Goal: Task Accomplishment & Management: Complete application form

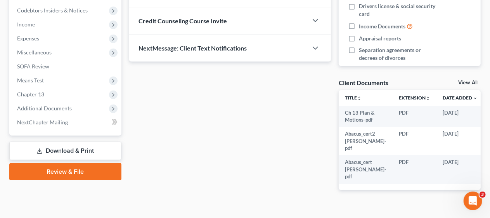
scroll to position [244, 0]
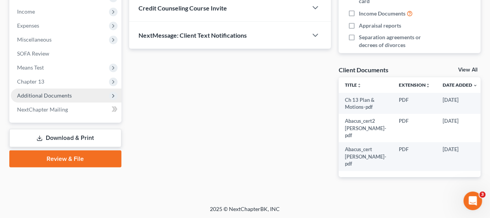
click at [71, 94] on span "Additional Documents" at bounding box center [66, 95] width 111 height 14
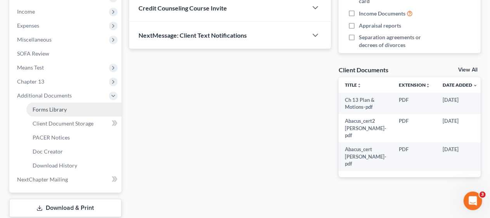
click at [85, 107] on link "Forms Library" at bounding box center [73, 109] width 95 height 14
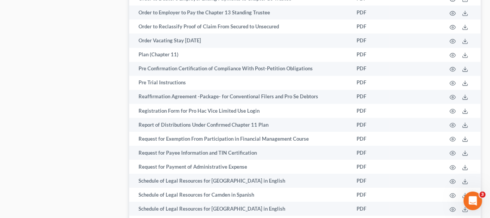
scroll to position [2443, 0]
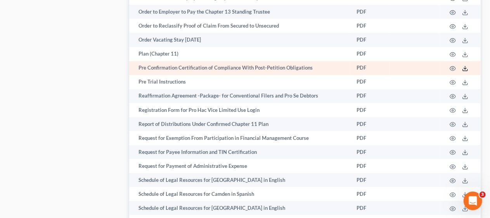
click at [465, 67] on line at bounding box center [465, 67] width 0 height 3
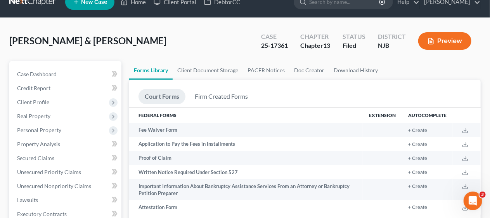
scroll to position [0, 0]
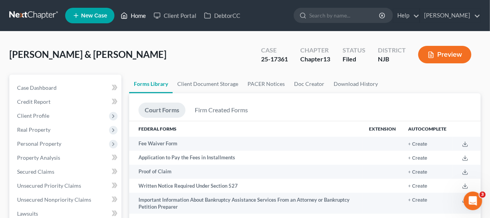
click at [141, 14] on link "Home" at bounding box center [133, 16] width 33 height 14
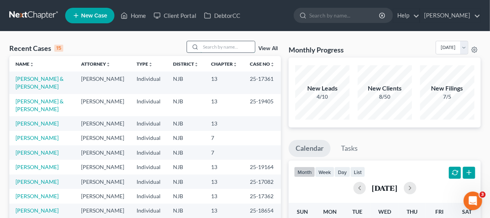
drag, startPoint x: 206, startPoint y: 47, endPoint x: 195, endPoint y: 45, distance: 10.8
click at [206, 47] on input "search" at bounding box center [228, 46] width 54 height 11
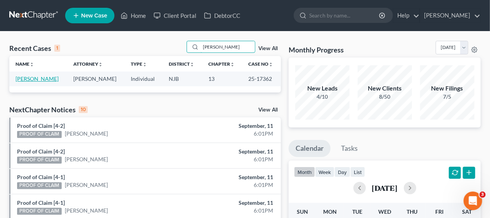
type input "[PERSON_NAME]"
click at [45, 78] on link "[PERSON_NAME]" at bounding box center [37, 78] width 43 height 7
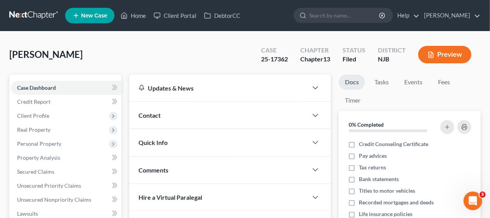
click at [123, 52] on div "[PERSON_NAME] Upgraded Case 25-17362 Chapter Chapter 13 Status [GEOGRAPHIC_DATA…" at bounding box center [244, 58] width 471 height 34
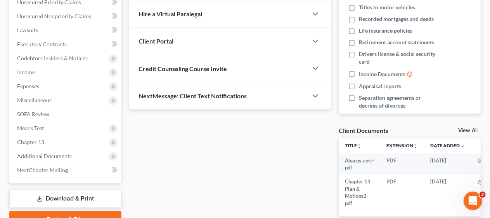
scroll to position [194, 0]
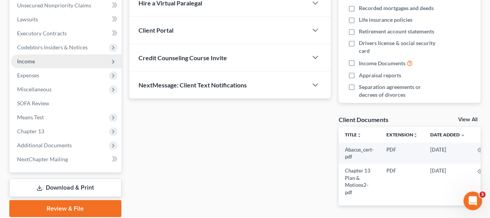
click at [87, 62] on span "Income" at bounding box center [66, 61] width 111 height 14
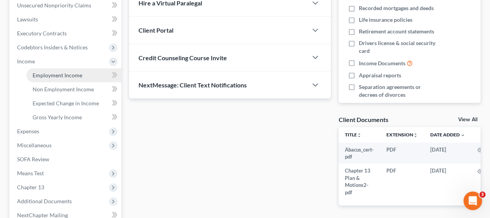
click at [87, 74] on link "Employment Income" at bounding box center [73, 75] width 95 height 14
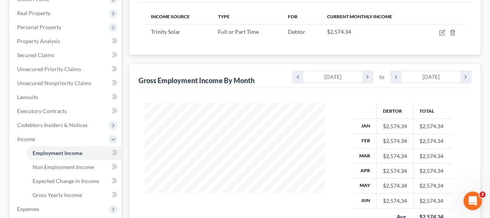
scroll to position [155, 0]
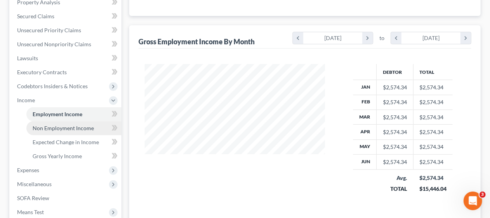
click at [77, 126] on span "Non Employment Income" at bounding box center [63, 127] width 61 height 7
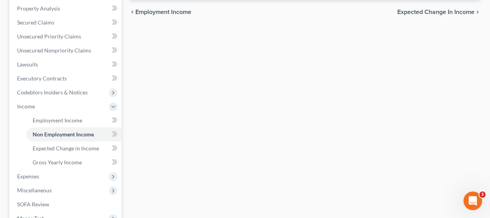
scroll to position [155, 0]
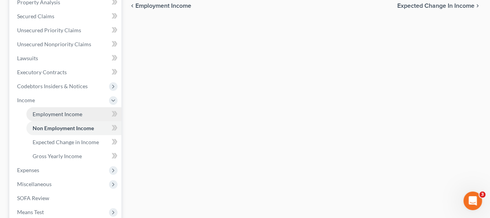
click at [82, 112] on link "Employment Income" at bounding box center [73, 114] width 95 height 14
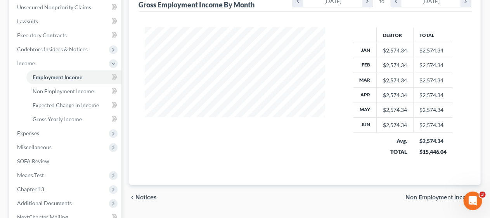
scroll to position [194, 0]
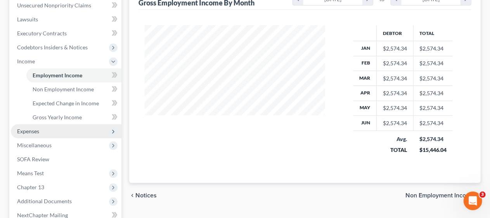
click at [75, 128] on span "Expenses" at bounding box center [66, 131] width 111 height 14
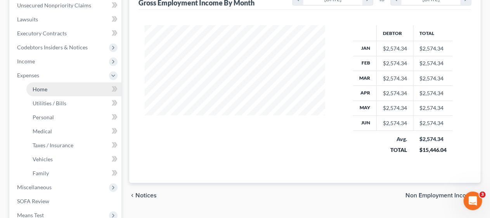
click at [73, 90] on link "Home" at bounding box center [73, 89] width 95 height 14
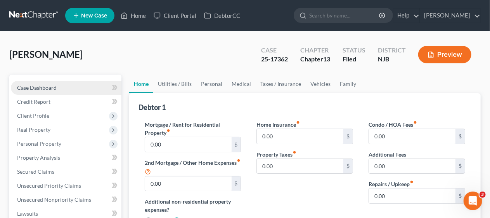
click at [64, 86] on link "Case Dashboard" at bounding box center [66, 88] width 111 height 14
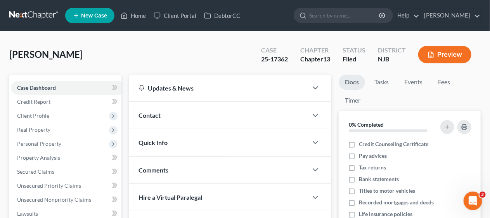
click at [129, 49] on div "[PERSON_NAME] Upgraded Case 25-17362 Chapter Chapter 13 Status [GEOGRAPHIC_DATA…" at bounding box center [244, 58] width 471 height 34
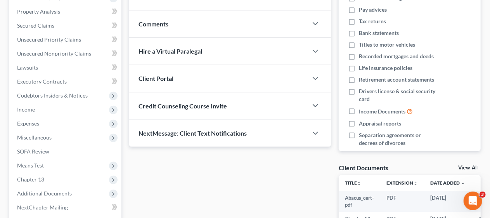
scroll to position [155, 0]
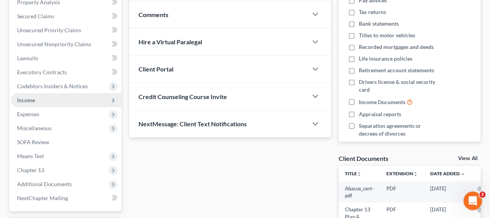
click at [73, 100] on span "Income" at bounding box center [66, 100] width 111 height 14
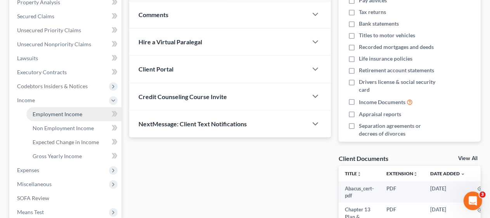
click at [80, 113] on span "Employment Income" at bounding box center [58, 114] width 50 height 7
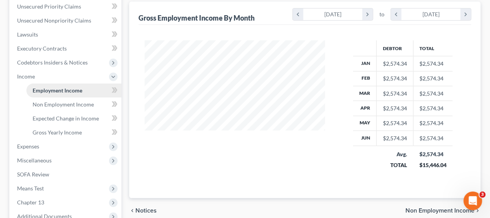
scroll to position [194, 0]
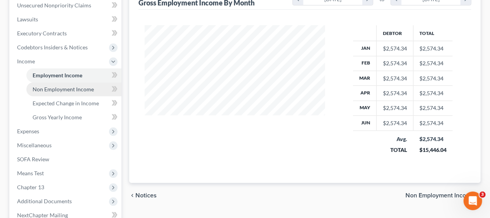
click at [86, 88] on span "Non Employment Income" at bounding box center [63, 89] width 61 height 7
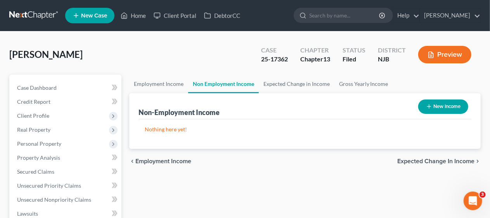
click at [439, 104] on button "New Income" at bounding box center [443, 106] width 50 height 14
select select "0"
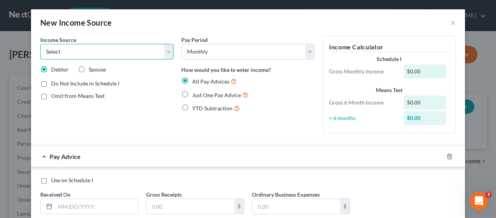
click at [164, 54] on select "Select Unemployment Disability (from employer) Pension Retirement Social Securi…" at bounding box center [106, 52] width 133 height 16
select select "13"
click at [40, 44] on select "Select Unemployment Disability (from employer) Pension Retirement Social Securi…" at bounding box center [106, 52] width 133 height 16
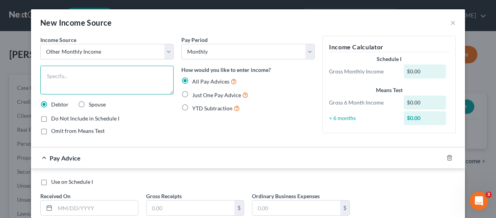
click at [75, 73] on textarea at bounding box center [106, 80] width 133 height 29
type textarea "Tax Refund"
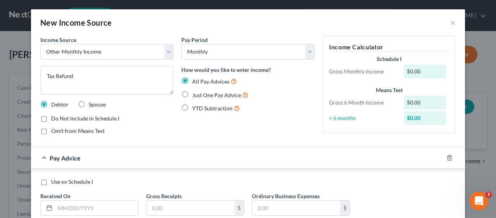
click at [160, 115] on div "Do Not Include in Schedule I" at bounding box center [106, 118] width 133 height 8
click at [192, 93] on label "Just One Pay Advice" at bounding box center [220, 94] width 56 height 9
click at [195, 93] on input "Just One Pay Advice" at bounding box center [197, 92] width 5 height 5
radio input "true"
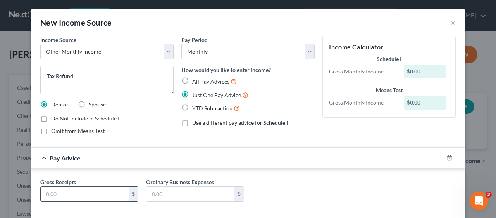
click at [66, 195] on input "text" at bounding box center [85, 193] width 88 height 15
type input "308.00"
click at [300, 190] on div "Gross Receipts 308.00 $ Ordinary Business Expenses $" at bounding box center [248, 193] width 424 height 30
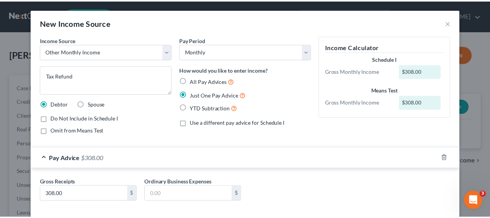
scroll to position [37, 0]
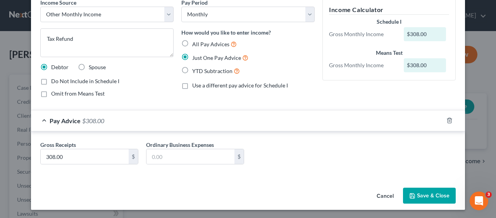
click at [429, 193] on button "Save & Close" at bounding box center [429, 195] width 53 height 16
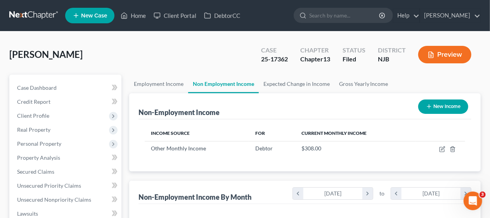
scroll to position [138, 196]
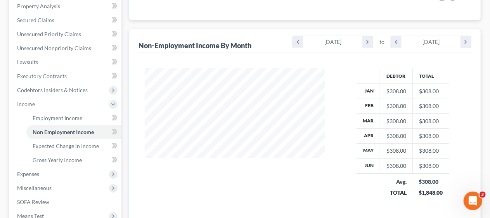
scroll to position [155, 0]
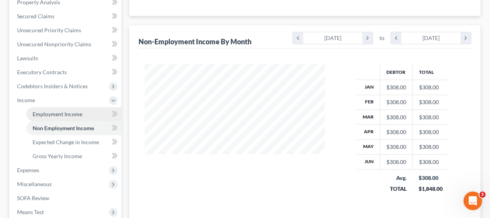
click at [77, 111] on span "Employment Income" at bounding box center [58, 114] width 50 height 7
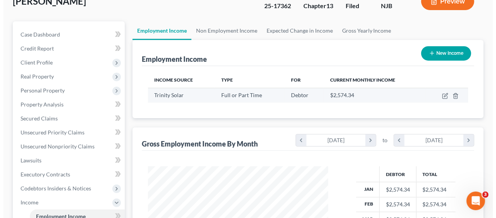
scroll to position [78, 0]
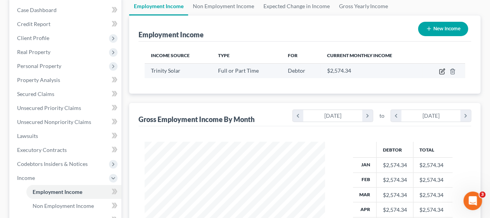
click at [441, 70] on icon "button" at bounding box center [442, 71] width 6 height 6
select select "0"
select select "33"
select select "3"
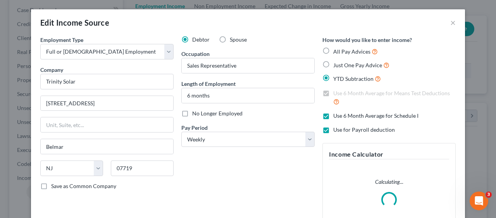
scroll to position [138, 199]
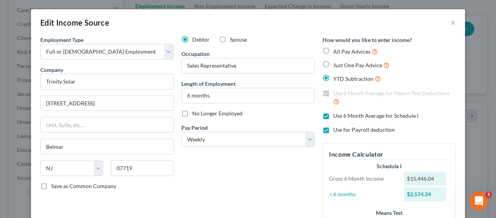
click at [315, 165] on div "Debtor Spouse Occupation Sales Representative Length of Employment 6 months No …" at bounding box center [248, 158] width 141 height 245
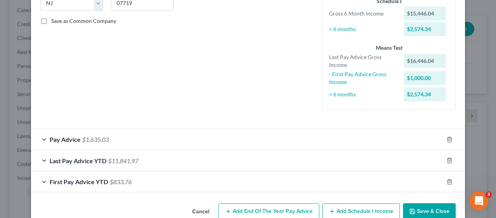
scroll to position [181, 0]
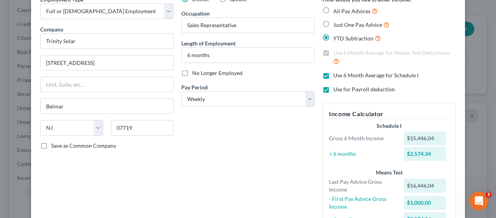
scroll to position [26, 0]
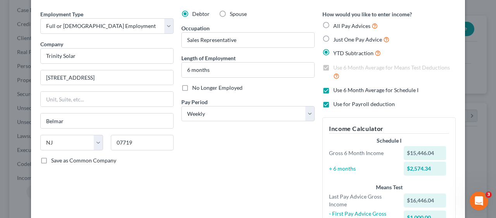
click at [221, 154] on div "Debtor Spouse Occupation Sales Representative Length of Employment 6 months No …" at bounding box center [248, 132] width 141 height 245
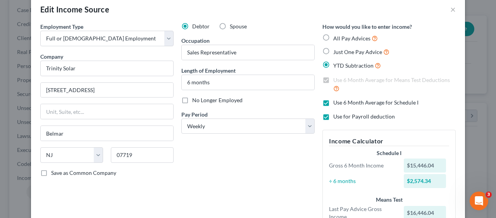
scroll to position [0, 0]
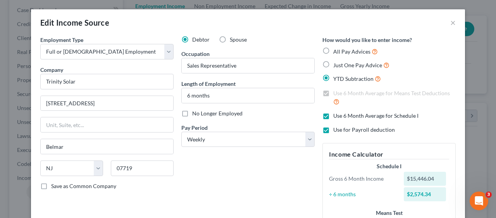
click at [270, 177] on div "Debtor Spouse Occupation Sales Representative Length of Employment 6 months No …" at bounding box center [248, 158] width 141 height 245
click at [238, 168] on div "Debtor Spouse Occupation Sales Representative Length of Employment 6 months No …" at bounding box center [248, 158] width 141 height 245
click at [334, 63] on label "Just One Pay Advice" at bounding box center [362, 65] width 56 height 9
click at [337, 63] on input "Just One Pay Advice" at bounding box center [339, 63] width 5 height 5
radio input "true"
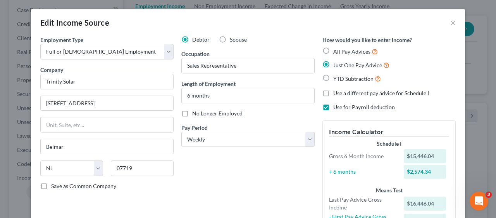
click at [211, 173] on div "Debtor Spouse Occupation Sales Representative Length of Employment 6 months No …" at bounding box center [248, 147] width 141 height 222
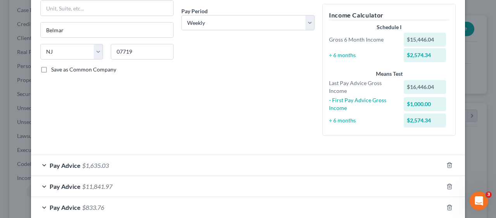
scroll to position [139, 0]
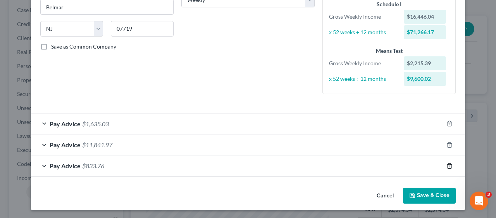
click at [448, 163] on icon "button" at bounding box center [449, 165] width 3 height 5
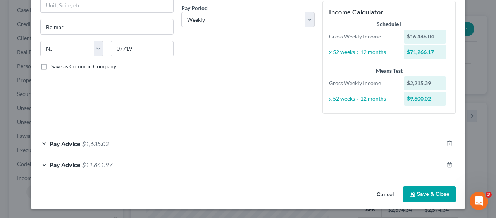
scroll to position [118, 0]
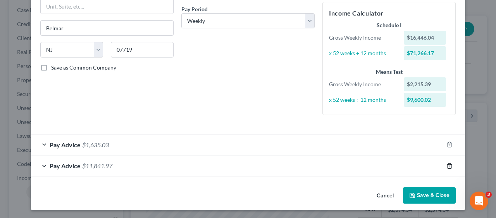
click at [448, 163] on icon "button" at bounding box center [449, 165] width 3 height 5
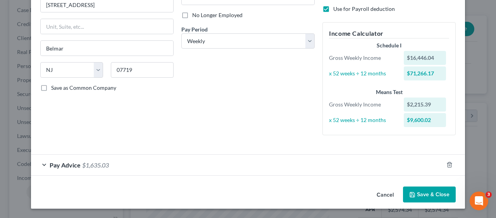
scroll to position [97, 0]
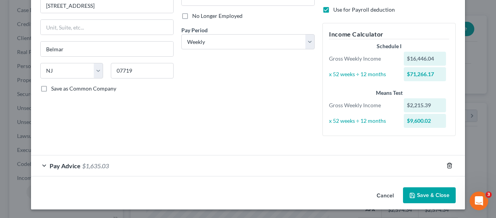
click at [448, 163] on icon "button" at bounding box center [449, 165] width 3 height 5
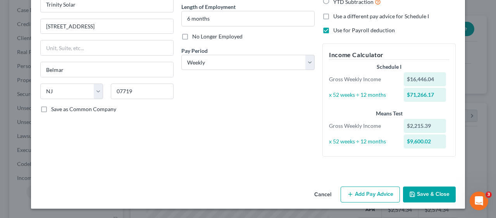
scroll to position [76, 0]
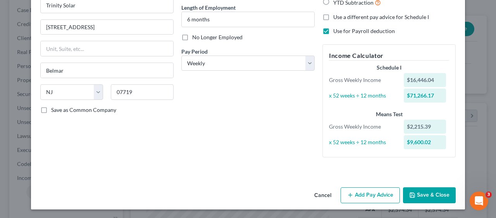
click at [179, 136] on div "Debtor Spouse Occupation Sales Representative Length of Employment 6 months No …" at bounding box center [248, 62] width 141 height 204
click at [368, 193] on button "Add Pay Advice" at bounding box center [370, 195] width 59 height 16
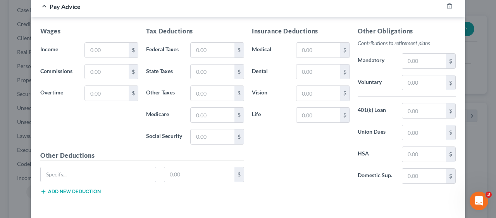
scroll to position [270, 0]
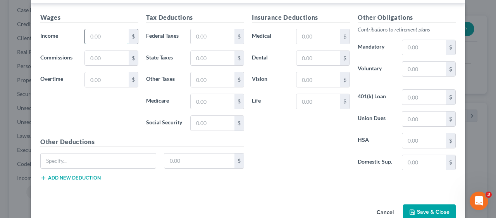
click at [86, 34] on input "text" at bounding box center [107, 36] width 44 height 15
type input "1,250.00"
click at [88, 104] on div "Wages Income * 1,250.00 $ Commissions $ Overtime $" at bounding box center [89, 75] width 106 height 124
click at [192, 76] on input "text" at bounding box center [213, 79] width 44 height 15
type input "287.60"
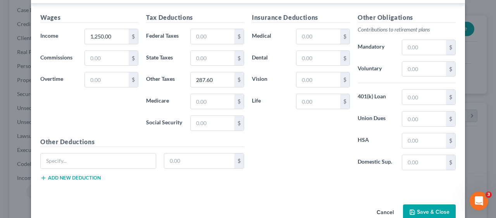
click at [278, 124] on div "Insurance Deductions Medical $ Dental $ Vision $ Life $" at bounding box center [301, 94] width 106 height 163
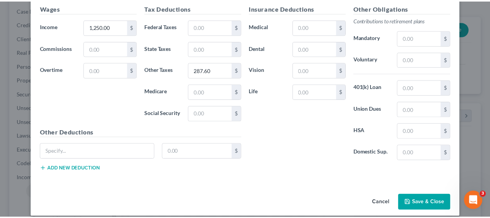
scroll to position [285, 0]
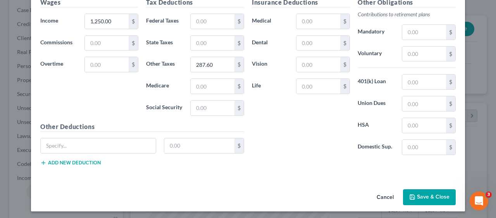
click at [427, 196] on button "Save & Close" at bounding box center [429, 197] width 53 height 16
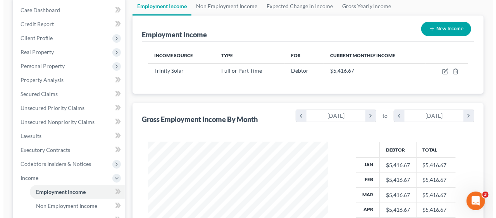
scroll to position [0, 0]
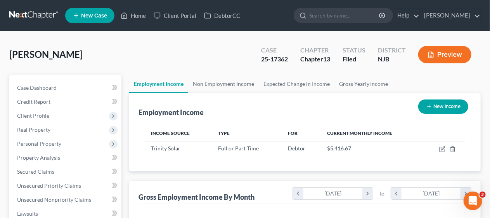
click at [441, 50] on button "Preview" at bounding box center [444, 54] width 53 height 17
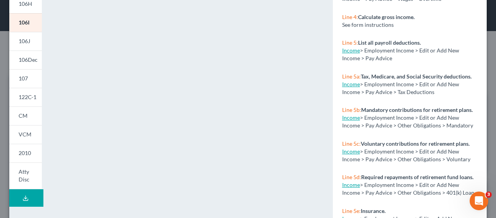
scroll to position [220, 0]
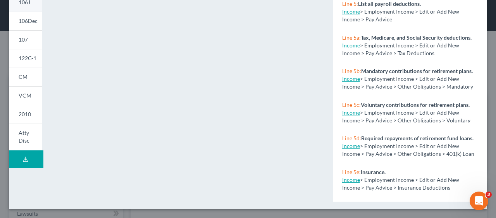
click at [30, 4] on span "106J" at bounding box center [25, 2] width 12 height 7
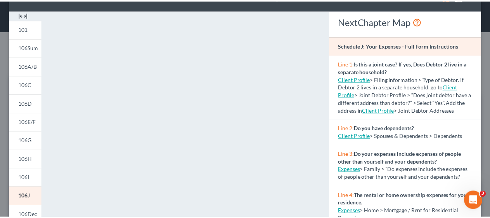
scroll to position [0, 0]
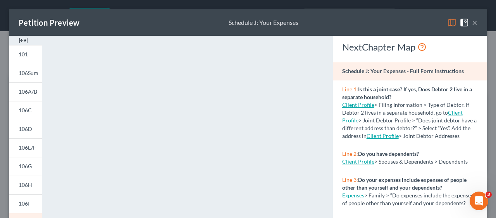
click at [472, 20] on button "×" at bounding box center [474, 22] width 5 height 9
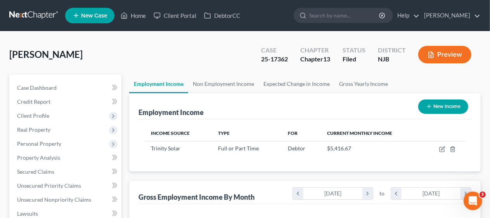
scroll to position [387698, 387640]
click at [199, 54] on div "[PERSON_NAME] Upgraded Case 25-17362 Chapter Chapter 13 Status [GEOGRAPHIC_DATA…" at bounding box center [244, 58] width 471 height 34
click at [165, 63] on div "[PERSON_NAME] Upgraded Case 25-17362 Chapter Chapter 13 Status [GEOGRAPHIC_DATA…" at bounding box center [244, 58] width 471 height 34
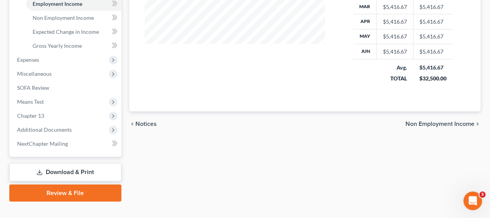
scroll to position [271, 0]
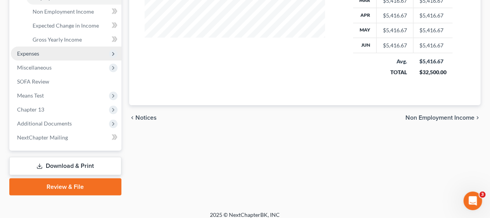
click at [78, 53] on span "Expenses" at bounding box center [66, 54] width 111 height 14
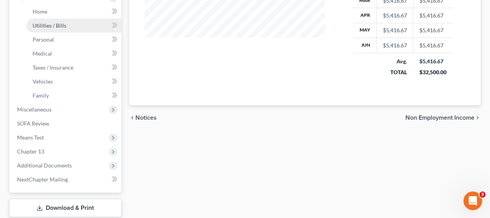
click at [89, 24] on link "Utilities / Bills" at bounding box center [73, 26] width 95 height 14
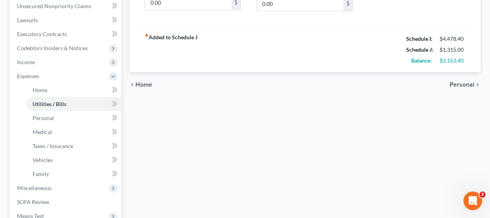
scroll to position [194, 0]
click at [460, 82] on span "Personal" at bounding box center [462, 84] width 25 height 6
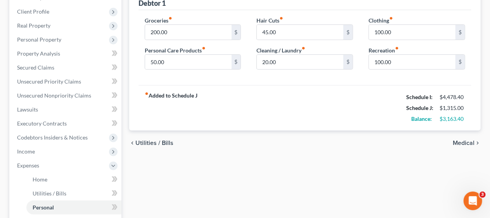
scroll to position [116, 0]
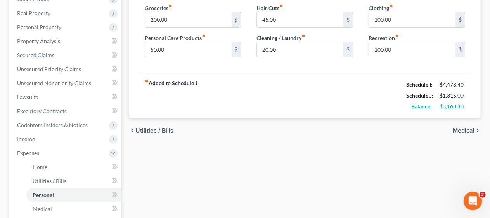
click at [465, 129] on span "Medical" at bounding box center [464, 130] width 22 height 6
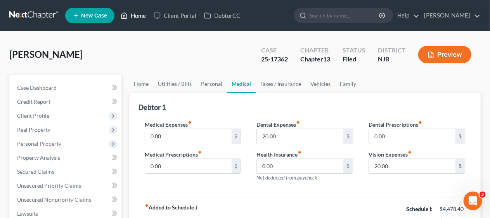
click at [137, 15] on link "Home" at bounding box center [133, 16] width 33 height 14
